Goal: Communication & Community: Answer question/provide support

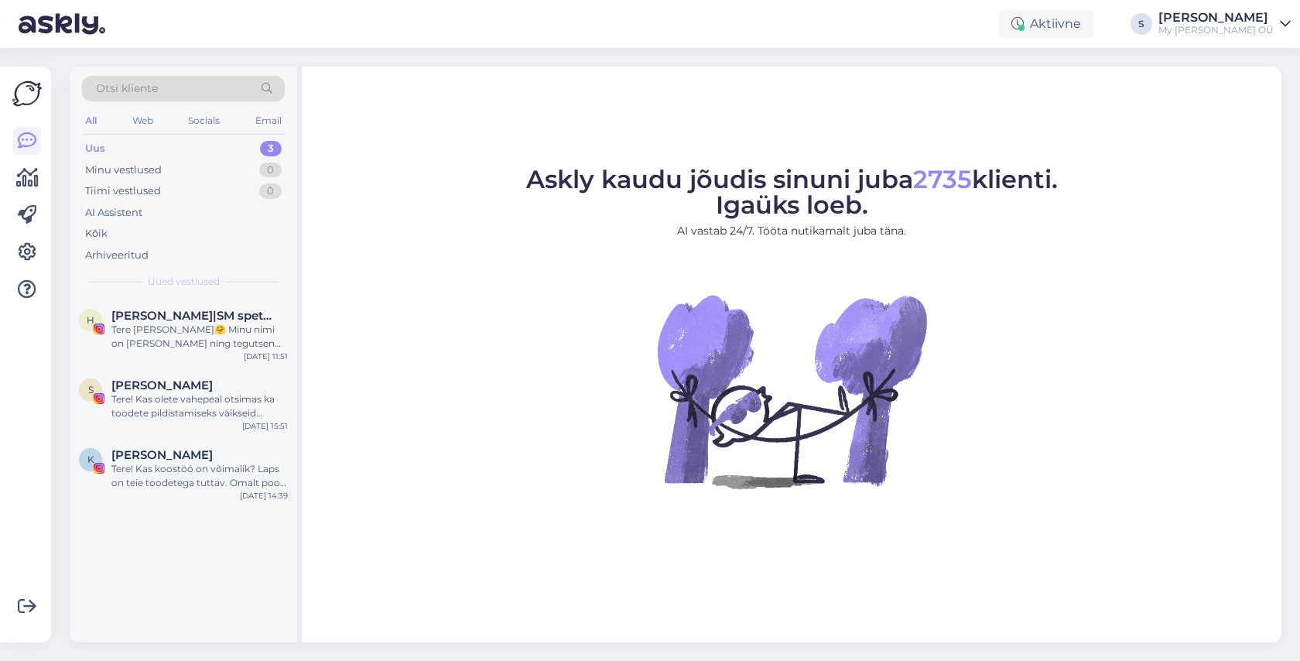
click at [145, 92] on span "Otsi kliente" at bounding box center [127, 88] width 62 height 16
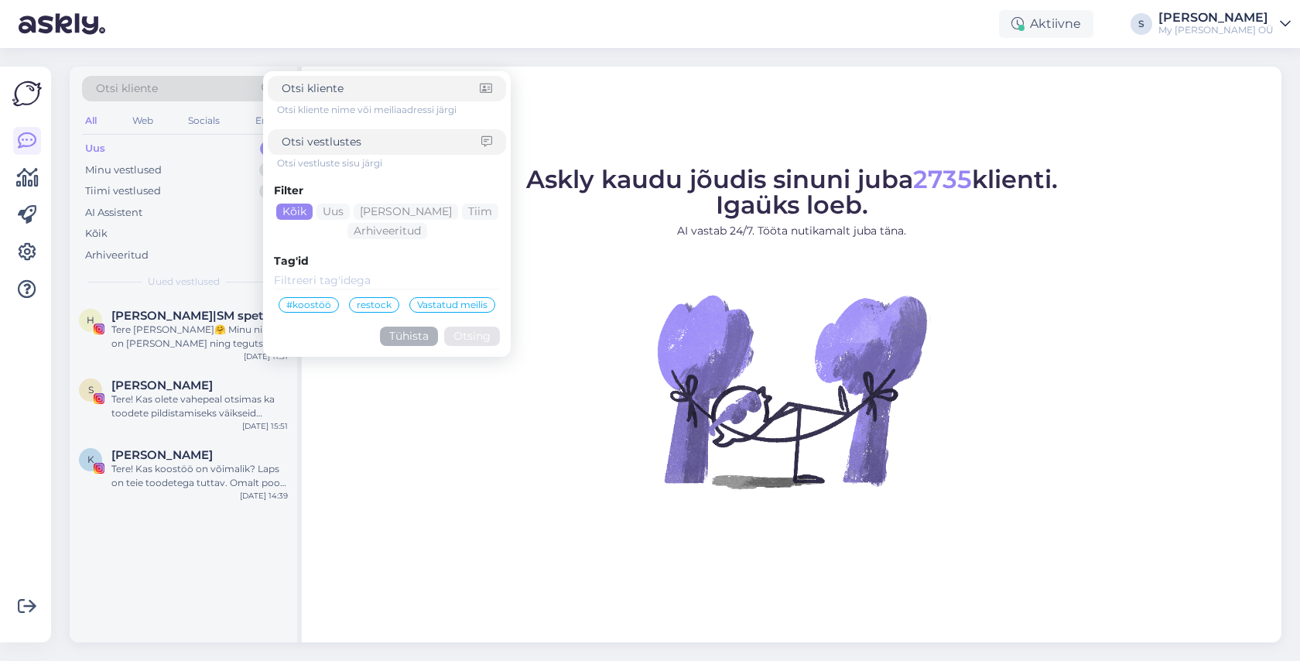
click at [315, 136] on input at bounding box center [382, 142] width 200 height 16
type input "elora"
click button "Otsing" at bounding box center [472, 335] width 56 height 19
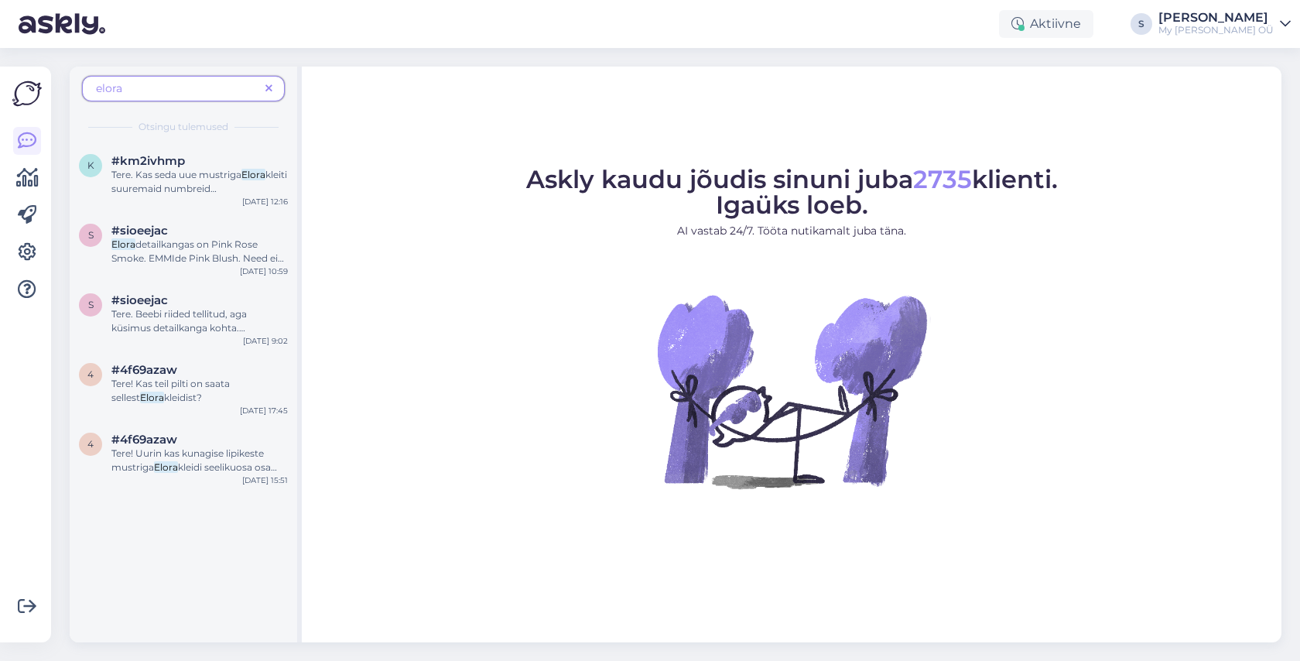
drag, startPoint x: 163, startPoint y: 87, endPoint x: 22, endPoint y: 86, distance: 140.8
click at [22, 86] on div "Võimalused Veendu, et Askly loob sulle väärtust. Sulge Ühenda FB ja IG sõnumid …" at bounding box center [650, 354] width 1300 height 613
click at [181, 173] on span "Tere. Kas seda uue mustriga" at bounding box center [176, 175] width 130 height 12
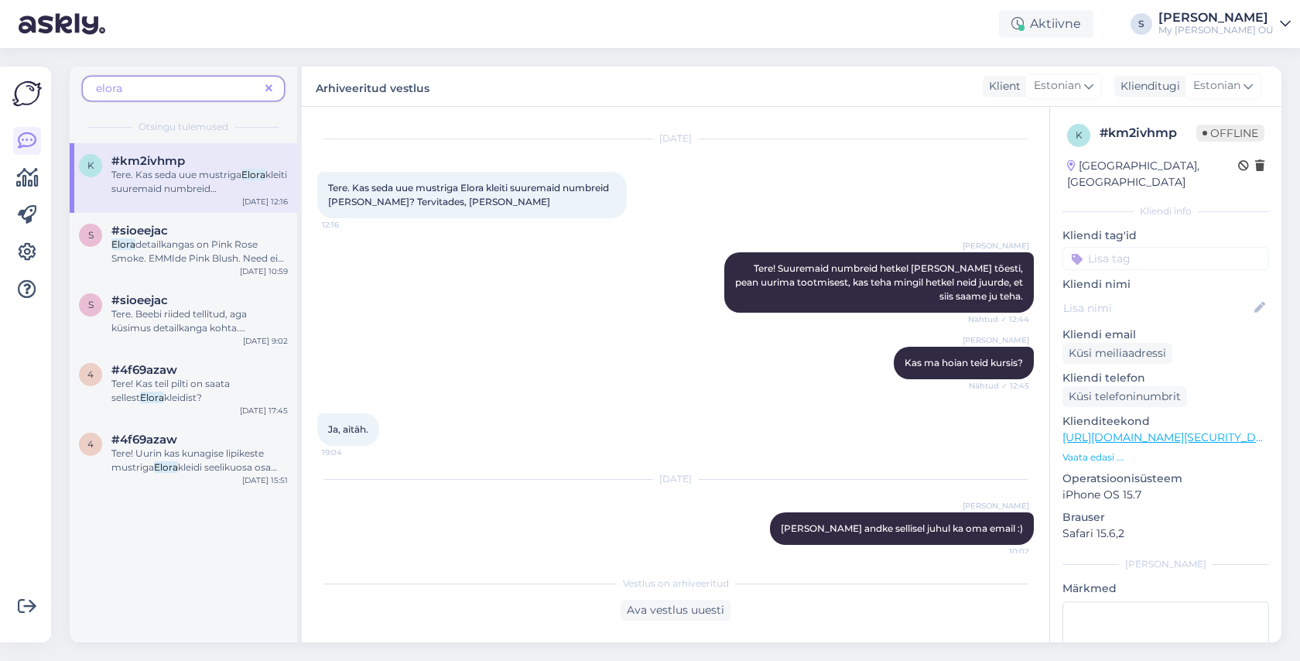
scroll to position [41, 0]
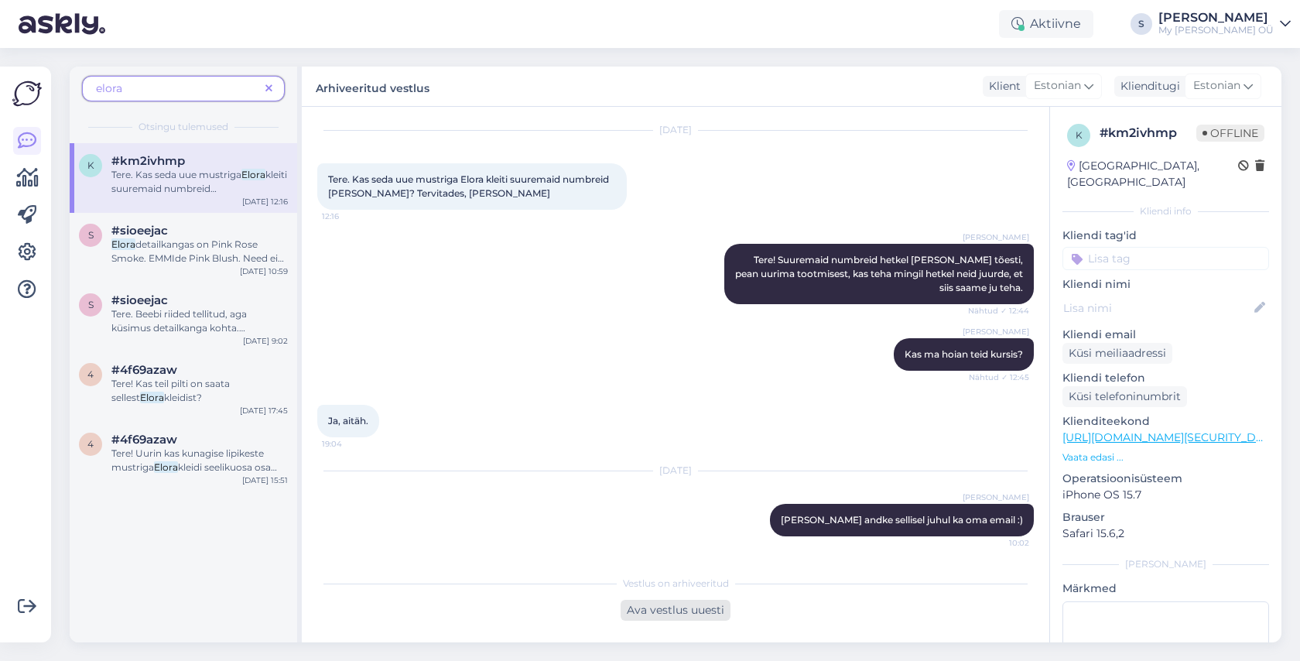
click at [661, 607] on div "Ava vestlus uuesti" at bounding box center [675, 610] width 110 height 21
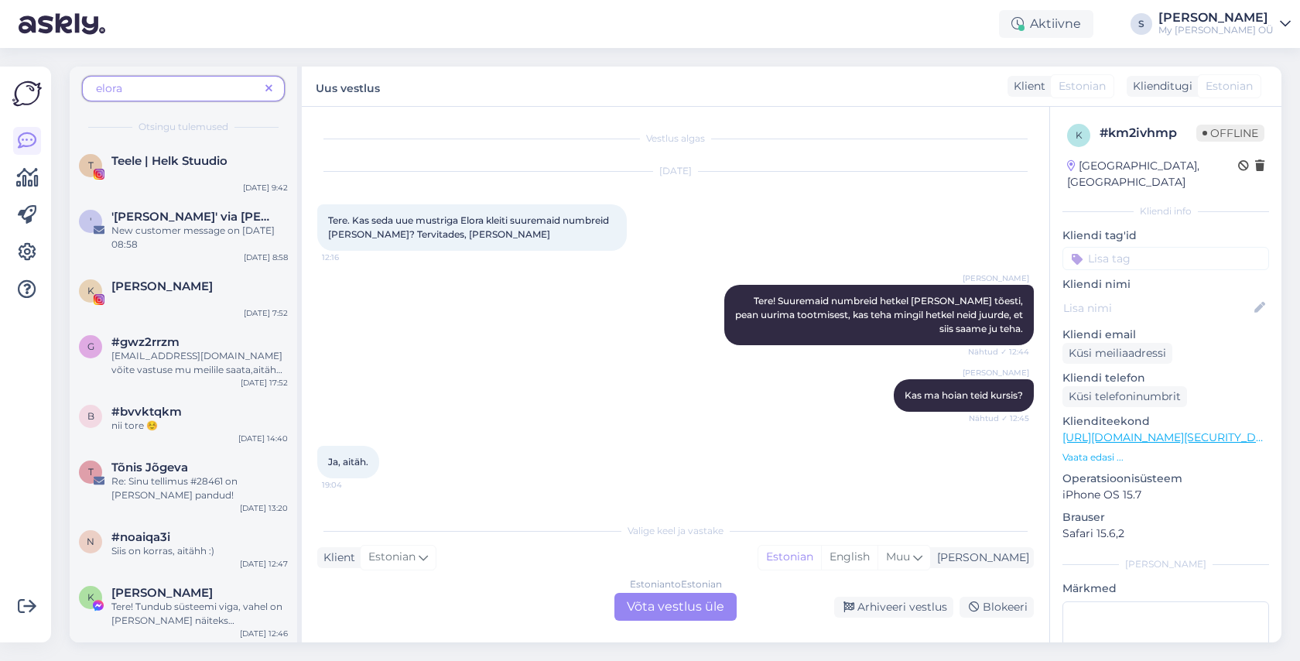
scroll to position [94, 0]
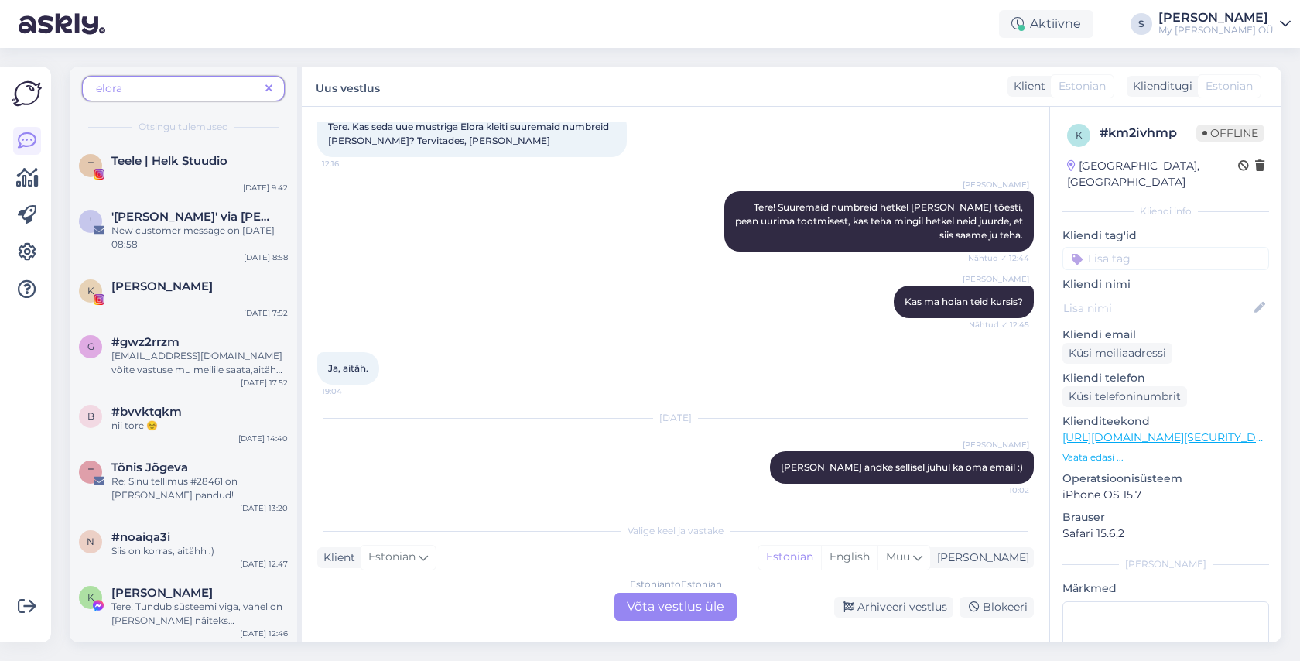
click at [644, 603] on div "Estonian to Estonian Võta vestlus üle" at bounding box center [675, 607] width 122 height 28
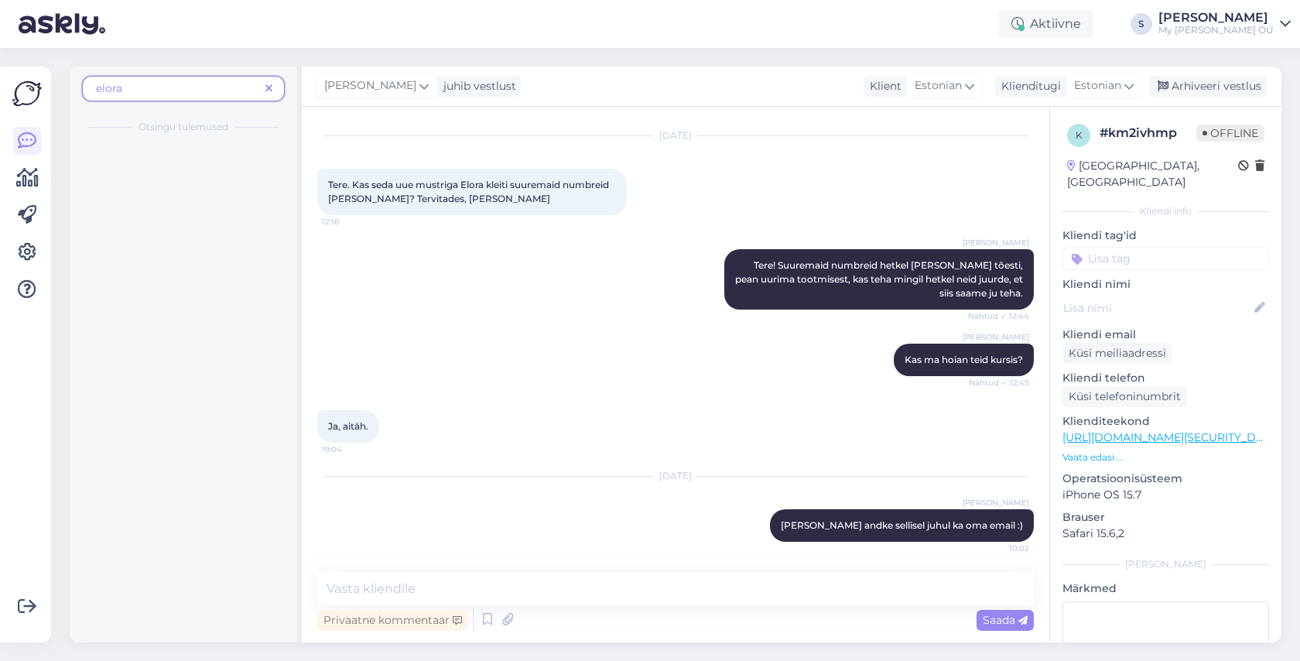
scroll to position [36, 0]
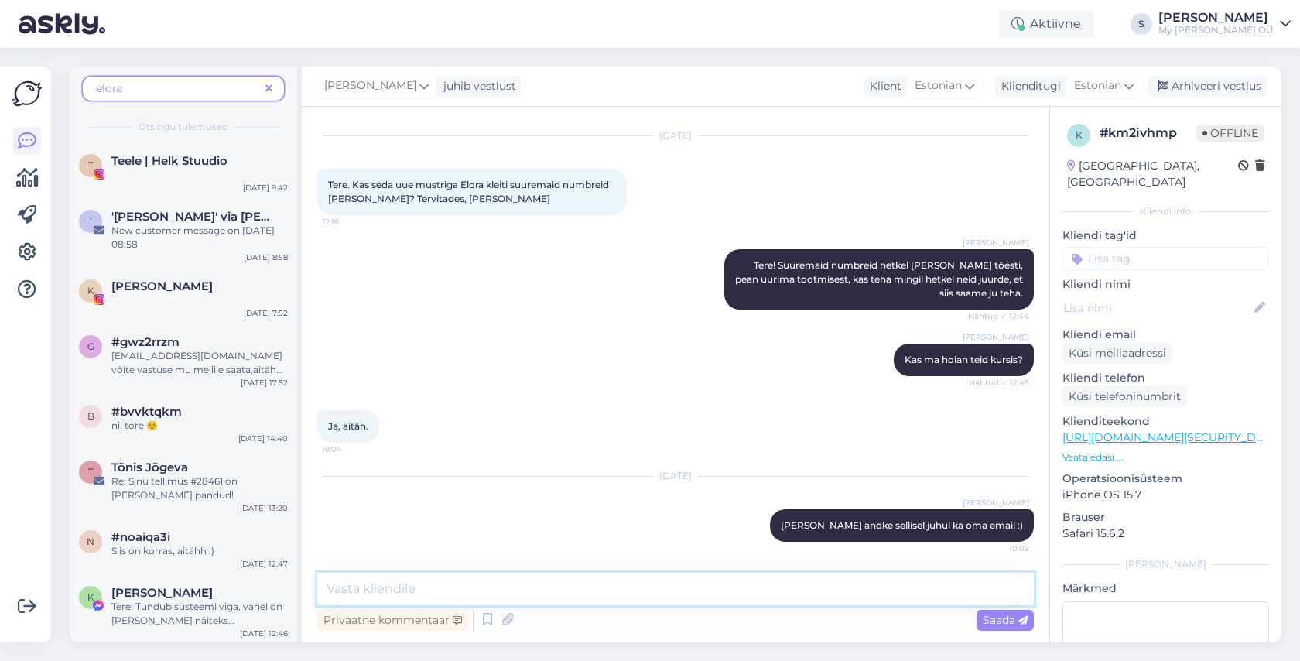
click at [568, 590] on textarea at bounding box center [675, 589] width 716 height 32
type textarea "Tere! [PERSON_NAME], et suuremas numbrid [PERSON_NAME] on jõudnud lattu :)"
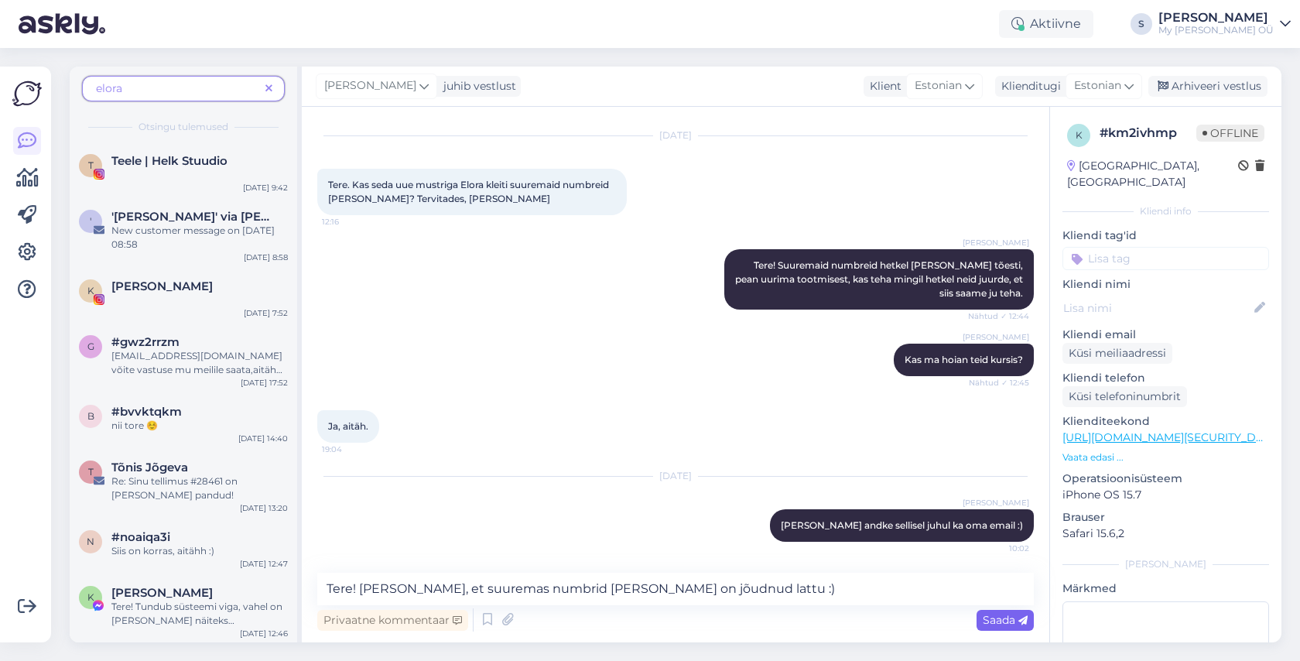
click at [997, 621] on span "Saada" at bounding box center [1005, 620] width 45 height 14
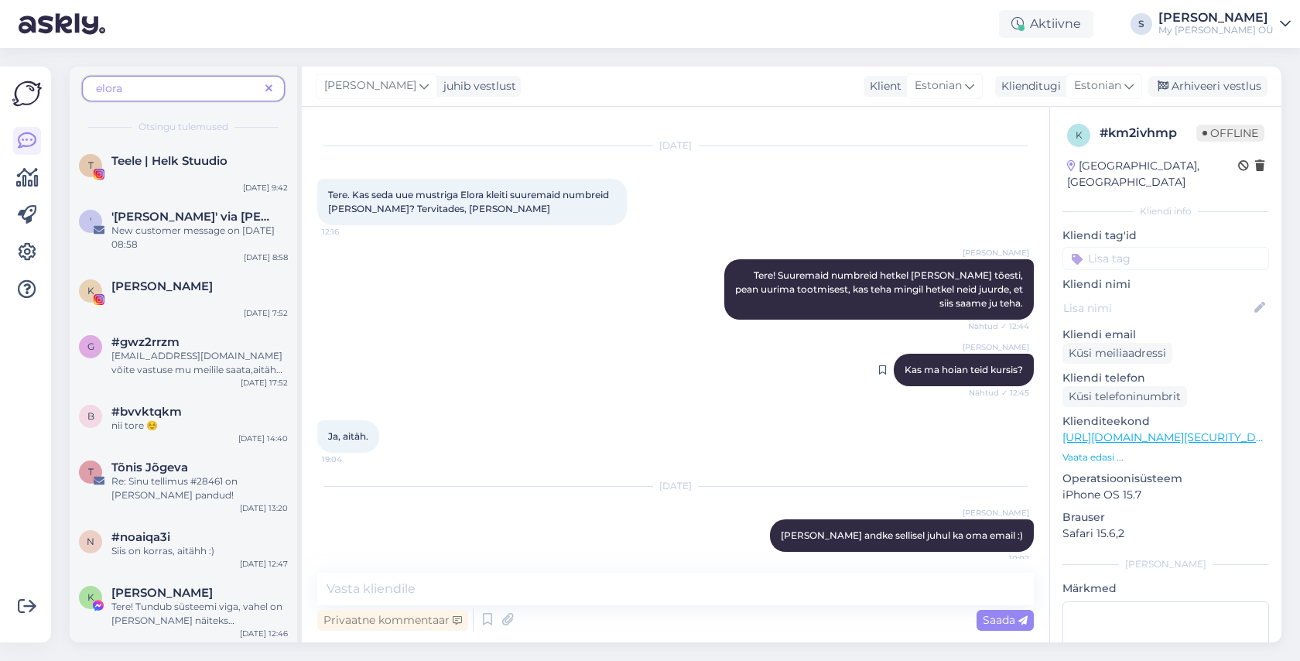
scroll to position [0, 0]
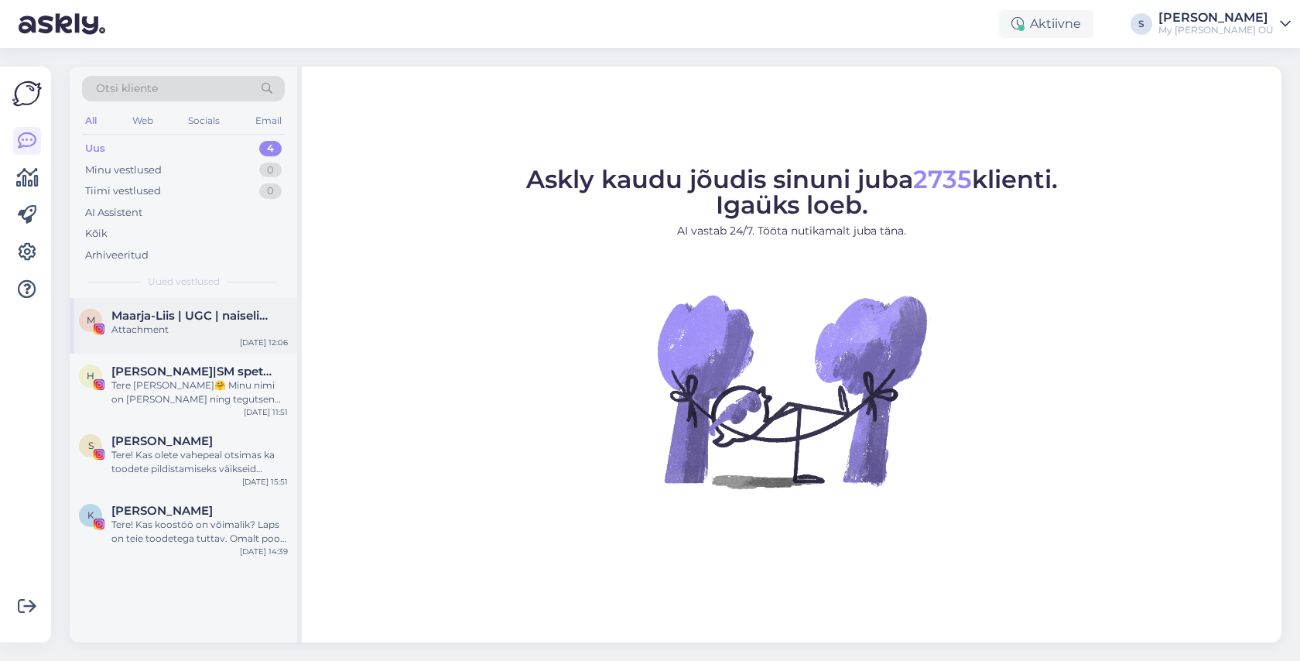
click at [159, 320] on span "Maarja-Liis | UGC | naiselikkus | tervis | ilu | reisimine" at bounding box center [191, 316] width 161 height 14
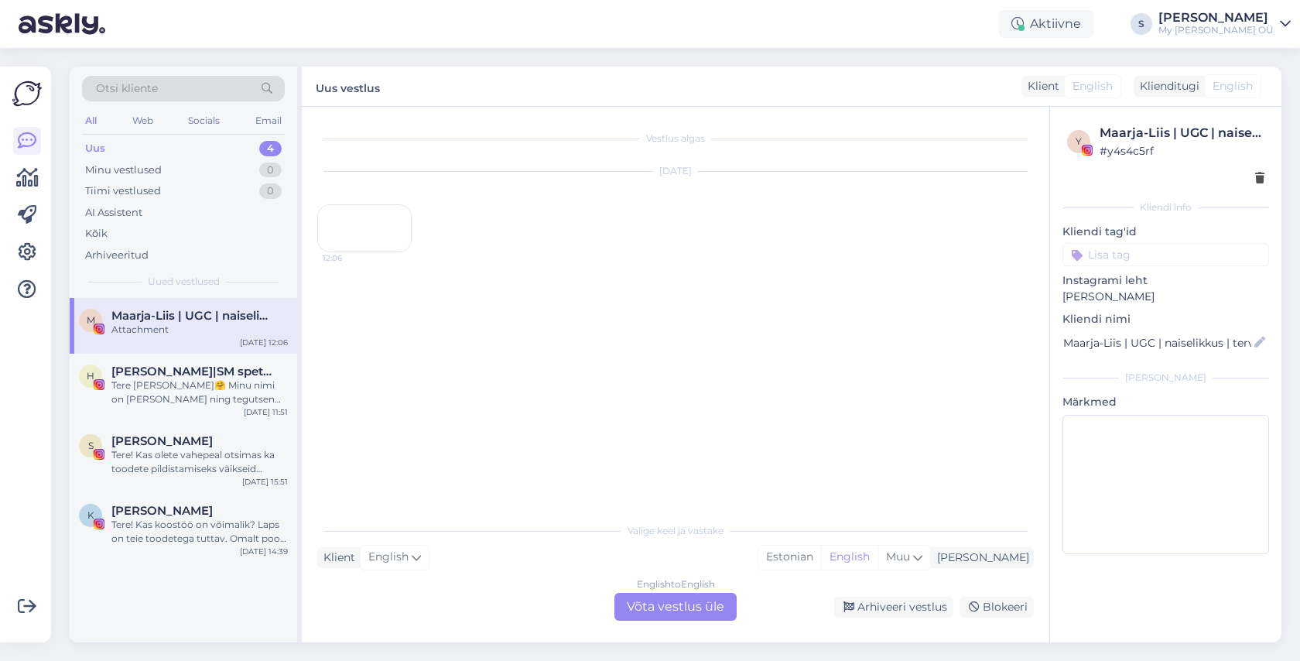
click at [358, 252] on div "12:06" at bounding box center [364, 228] width 94 height 48
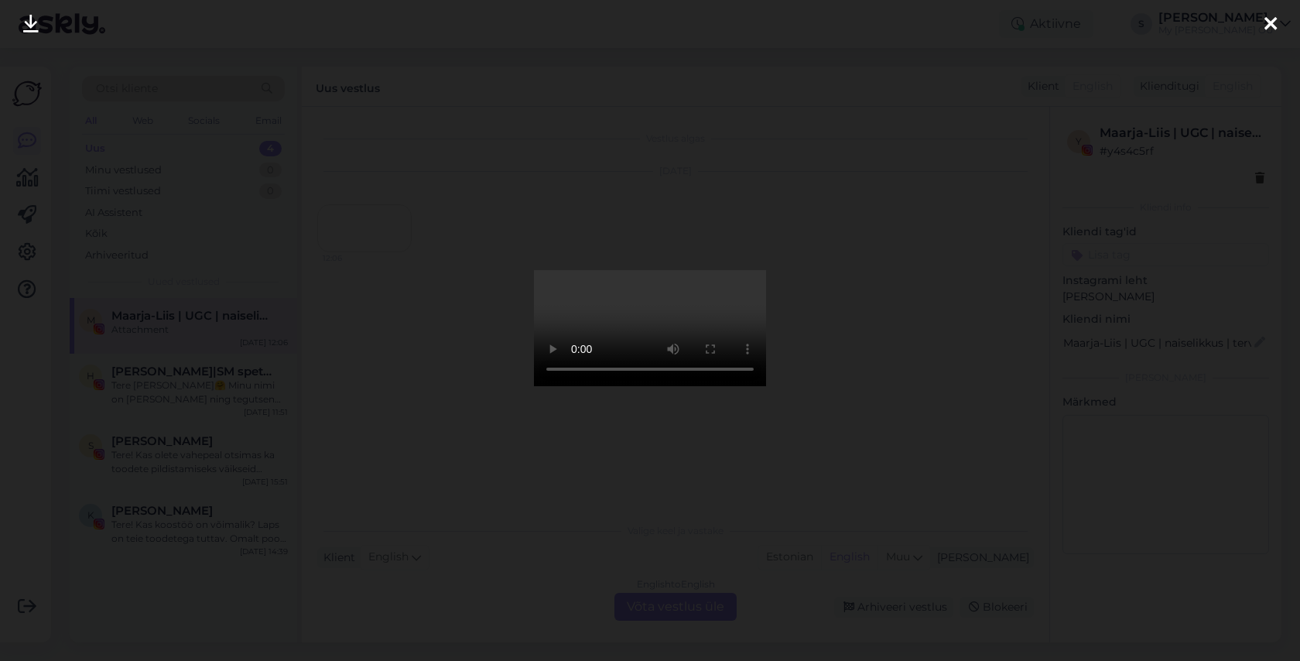
click at [1271, 24] on icon at bounding box center [1270, 25] width 12 height 20
